Goal: Information Seeking & Learning: Learn about a topic

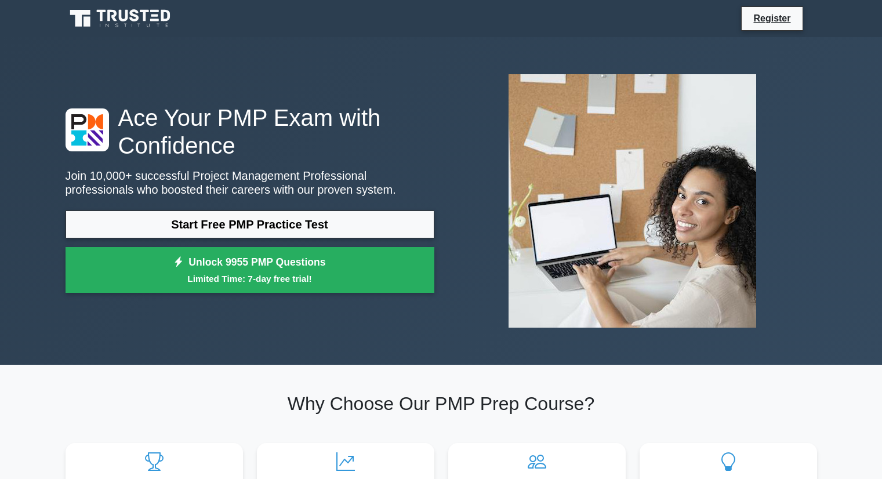
click at [317, 231] on link "Start Free PMP Practice Test" at bounding box center [250, 225] width 369 height 28
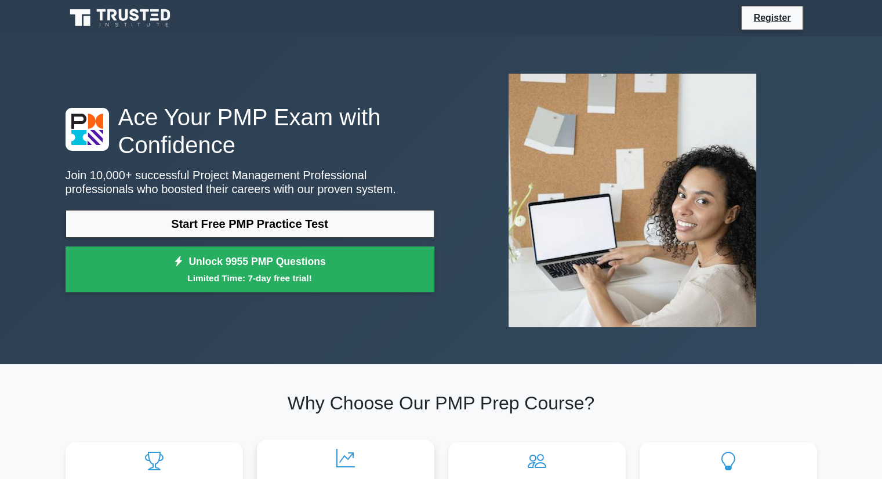
scroll to position [188, 0]
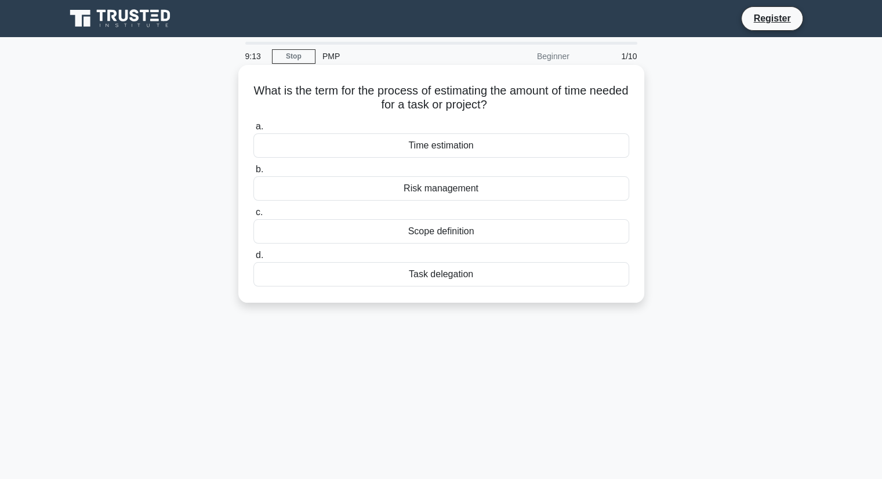
click at [569, 103] on h5 "What is the term for the process of estimating the amount of time needed for a …" at bounding box center [441, 98] width 378 height 29
click at [574, 101] on h5 "What is the term for the process of estimating the amount of time needed for a …" at bounding box center [441, 98] width 378 height 29
drag, startPoint x: 574, startPoint y: 101, endPoint x: 531, endPoint y: 99, distance: 42.4
click at [536, 98] on h5 "What is the term for the process of estimating the amount of time needed for a …" at bounding box center [441, 98] width 378 height 29
click at [480, 89] on h5 "What is the term for the process of estimating the amount of time needed for a …" at bounding box center [441, 98] width 378 height 29
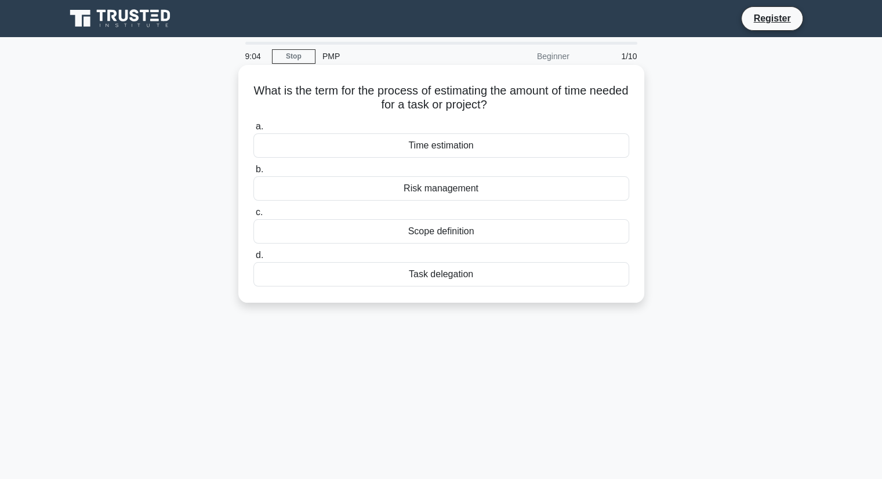
drag, startPoint x: 269, startPoint y: 90, endPoint x: 534, endPoint y: 102, distance: 265.9
click at [534, 102] on h5 "What is the term for the process of estimating the amount of time needed for a …" at bounding box center [441, 98] width 378 height 29
copy h5 "What is the term for the process of estimating the amount of time needed for a …"
click at [426, 142] on div "Time estimation" at bounding box center [442, 145] width 376 height 24
click at [516, 144] on div "Time estimation" at bounding box center [442, 145] width 376 height 24
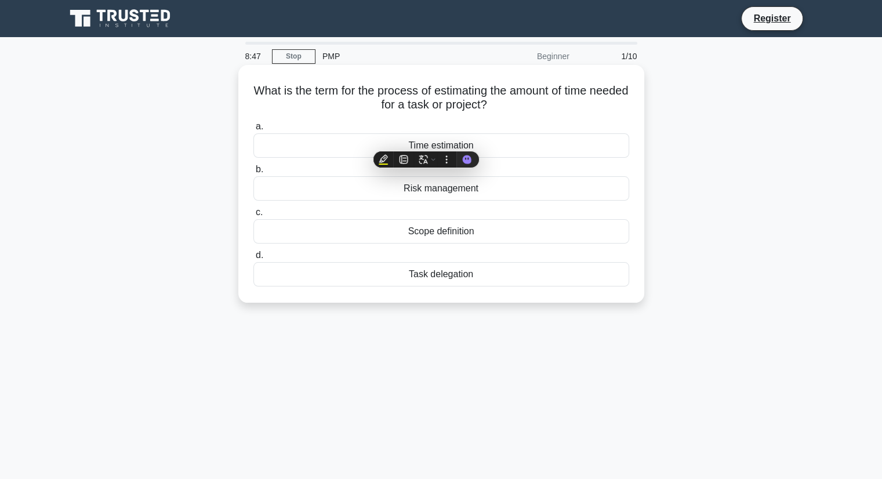
click at [254, 131] on input "a. Time estimation" at bounding box center [254, 127] width 0 height 8
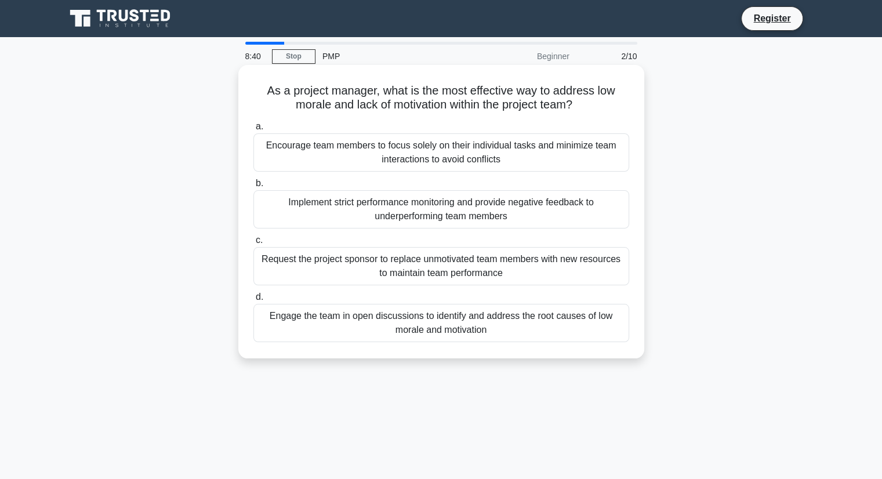
click at [556, 165] on div "Encourage team members to focus solely on their individual tasks and minimize t…" at bounding box center [442, 152] width 376 height 38
click at [254, 131] on input "a. Encourage team members to focus solely on their individual tasks and minimiz…" at bounding box center [254, 127] width 0 height 8
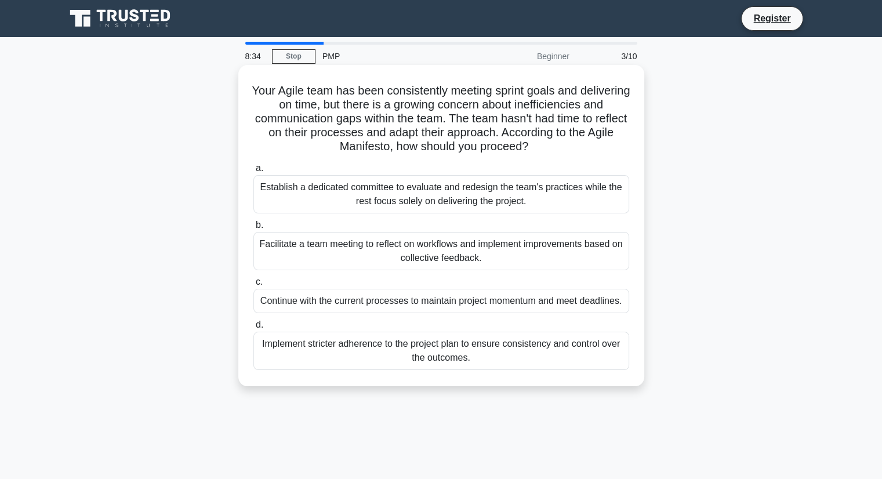
drag, startPoint x: 525, startPoint y: 197, endPoint x: 472, endPoint y: 133, distance: 82.8
click at [472, 133] on h5 "Your Agile team has been consistently meeting sprint goals and delivering on ti…" at bounding box center [441, 119] width 378 height 71
drag, startPoint x: 508, startPoint y: 136, endPoint x: 479, endPoint y: 150, distance: 32.2
click at [479, 139] on h5 "Your Agile team has been consistently meeting sprint goals and delivering on ti…" at bounding box center [441, 119] width 378 height 71
drag, startPoint x: 273, startPoint y: 86, endPoint x: 553, endPoint y: 147, distance: 286.0
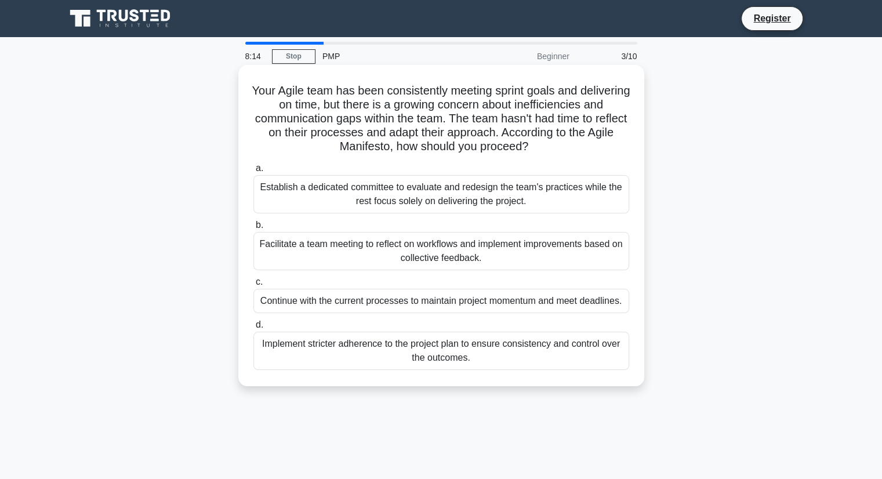
click at [553, 147] on h5 "Your Agile team has been consistently meeting sprint goals and delivering on ti…" at bounding box center [441, 119] width 378 height 71
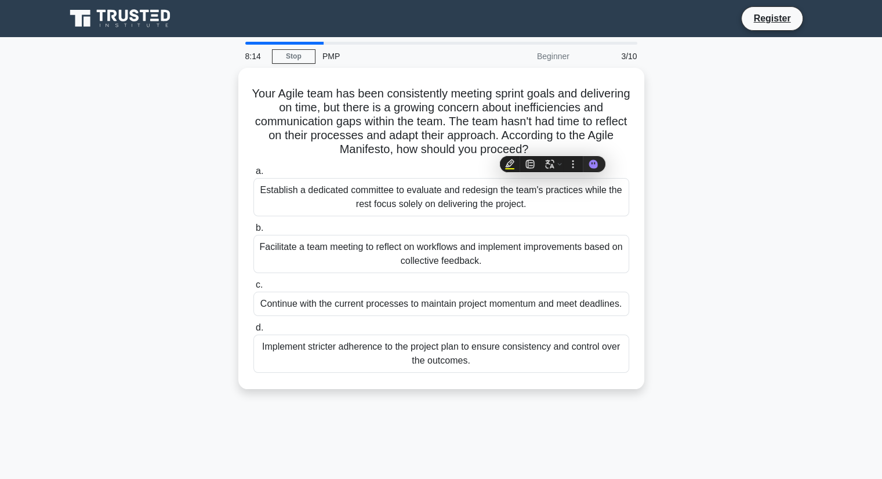
copy h5 "Your Agile team has been consistently meeting sprint goals and delivering on ti…"
click at [286, 59] on link "Stop" at bounding box center [294, 56] width 44 height 15
